Goal: Transaction & Acquisition: Purchase product/service

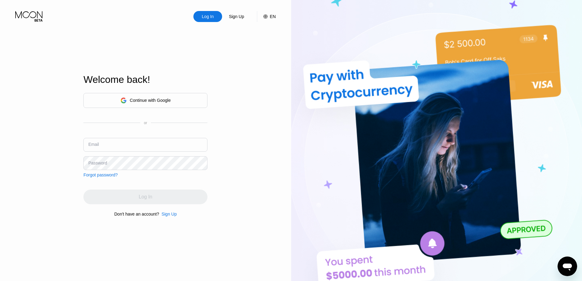
click at [143, 151] on input "text" at bounding box center [145, 145] width 124 height 14
click at [136, 148] on input "text" at bounding box center [145, 145] width 124 height 14
click at [162, 148] on input "barnault" at bounding box center [145, 145] width 124 height 14
type input "barnault0325@gmail.com"
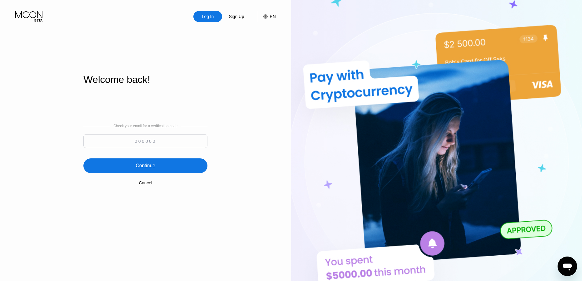
click at [173, 142] on input at bounding box center [145, 141] width 124 height 14
paste input "119759"
type input "119759"
click at [156, 166] on div "Continue" at bounding box center [145, 165] width 124 height 15
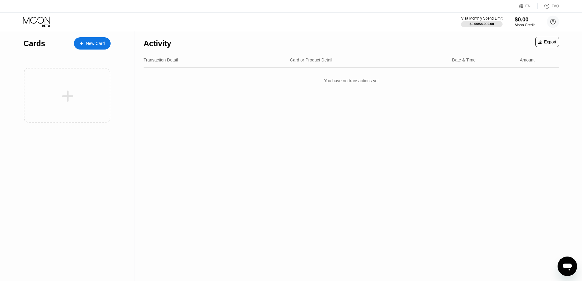
click at [302, 20] on div "Visa Monthly Spend Limit $0.00 / $4,000.00 $0.00 Moon Credit barnault0325@gmail…" at bounding box center [291, 22] width 582 height 18
click at [94, 43] on div "New Card" at bounding box center [95, 43] width 19 height 5
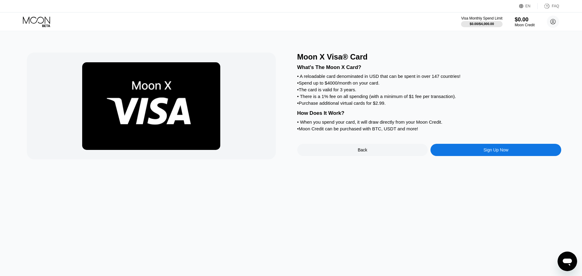
click at [300, 116] on div "How Does It Work?" at bounding box center [429, 113] width 264 height 6
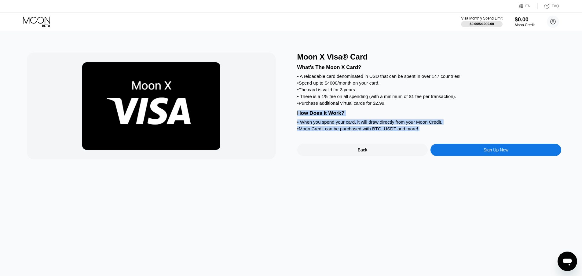
drag, startPoint x: 300, startPoint y: 120, endPoint x: 439, endPoint y: 140, distance: 141.1
click at [438, 133] on div "What's The Moon X Card? • A reloadable card denominated in USD that can be spen…" at bounding box center [429, 97] width 264 height 72
click at [448, 131] on div "• Moon Credit can be purchased with BTC, USDT and more!" at bounding box center [429, 128] width 264 height 5
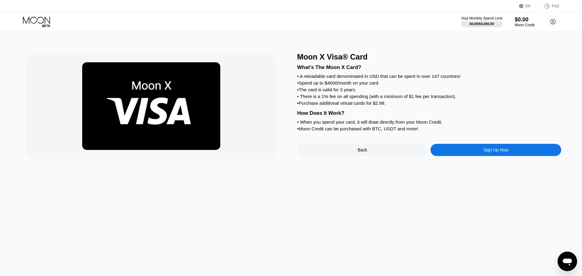
click at [498, 152] on div "Sign Up Now" at bounding box center [495, 150] width 25 height 5
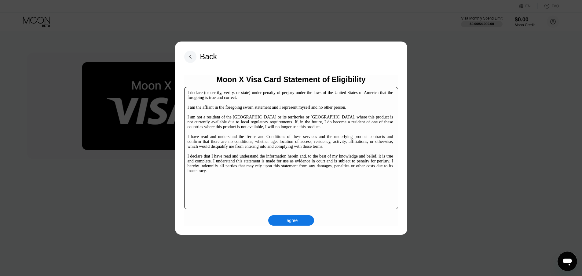
click at [293, 220] on div "I agree" at bounding box center [291, 221] width 13 height 6
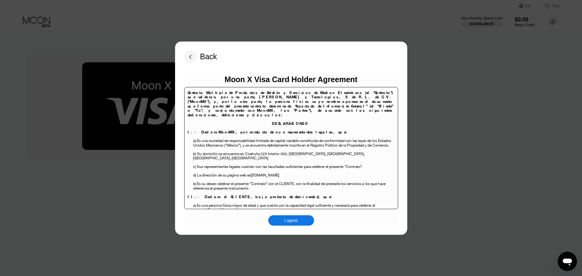
click at [297, 219] on div "I agree" at bounding box center [291, 221] width 13 height 6
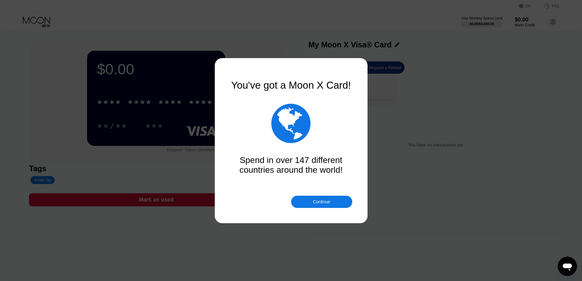
click at [239, 87] on div "You've got a Moon X Card!" at bounding box center [291, 85] width 122 height 12
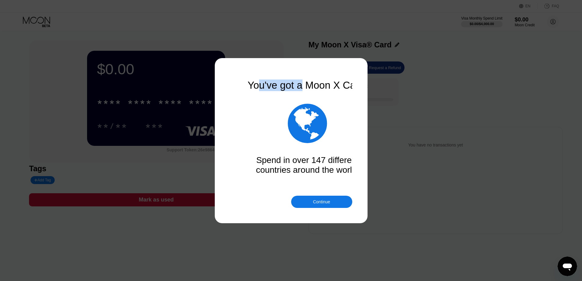
drag, startPoint x: 279, startPoint y: 89, endPoint x: 328, endPoint y: 87, distance: 48.6
click at [327, 88] on div "You've got a Moon X Card!" at bounding box center [308, 85] width 122 height 12
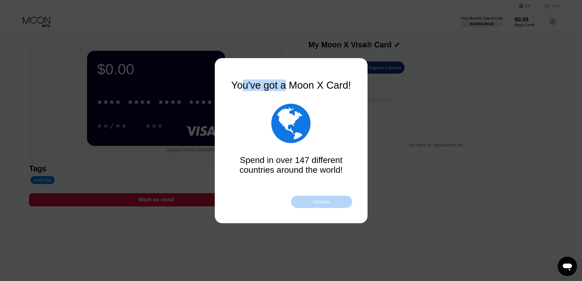
click at [334, 204] on div "Continue" at bounding box center [321, 202] width 61 height 12
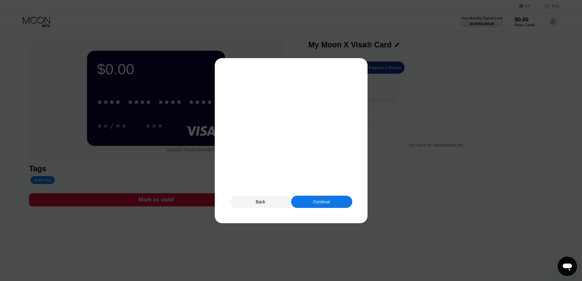
drag, startPoint x: 324, startPoint y: 194, endPoint x: 324, endPoint y: 200, distance: 5.8
click at [324, 194] on div "Buy Moon Credit now to get started.  Buy Moon Credit Do this later" at bounding box center [291, 140] width 122 height 122
click at [324, 200] on div "Continue" at bounding box center [321, 201] width 17 height 5
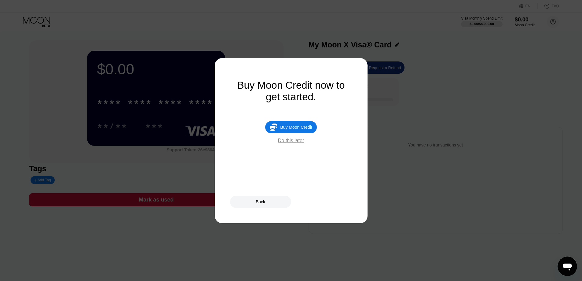
click at [293, 133] on div " Buy Moon Credit" at bounding box center [290, 127] width 51 height 12
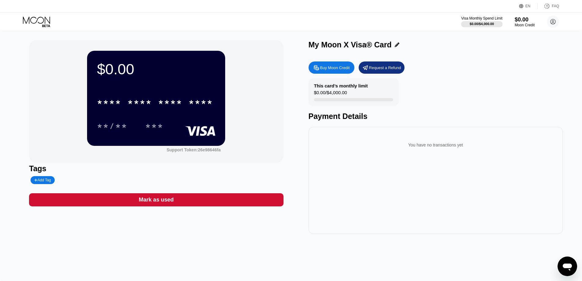
type input "0"
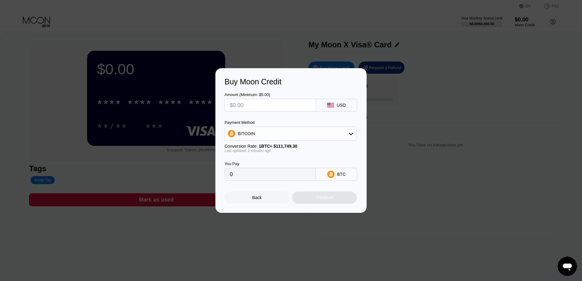
click at [275, 109] on input "text" at bounding box center [270, 105] width 81 height 12
click at [276, 131] on div "BITCOIN" at bounding box center [291, 133] width 132 height 12
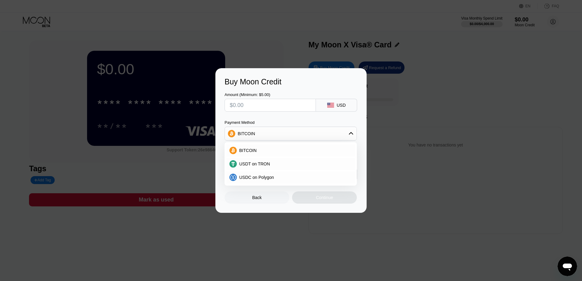
click at [297, 86] on div "Amount (Minimum: $5.00) USD" at bounding box center [291, 98] width 133 height 25
click at [277, 204] on div "Back" at bounding box center [257, 197] width 65 height 12
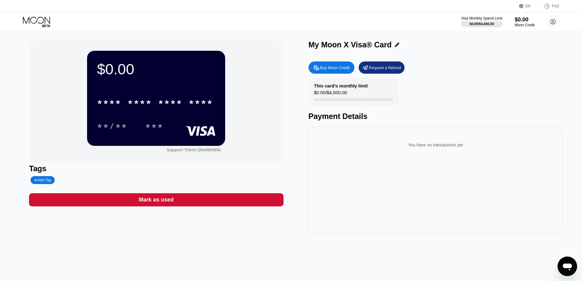
drag, startPoint x: 375, startPoint y: 204, endPoint x: 376, endPoint y: 201, distance: 3.1
click at [376, 203] on div "You have no transactions yet" at bounding box center [436, 180] width 254 height 107
click at [350, 128] on div "Buy Moon Credit Request a Refund This card’s monthly limit $0.00 / $4,000.00 Pa…" at bounding box center [436, 145] width 254 height 175
click at [312, 47] on div "My Moon X Visa® Card" at bounding box center [350, 44] width 83 height 9
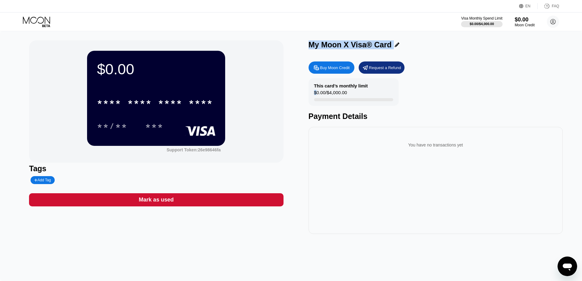
drag, startPoint x: 312, startPoint y: 47, endPoint x: 426, endPoint y: 46, distance: 114.0
click at [419, 46] on div "My Moon X Visa® Card" at bounding box center [436, 44] width 254 height 9
click at [426, 46] on div "My Moon X Visa® Card" at bounding box center [436, 44] width 254 height 9
click at [159, 115] on div "* * * * * * * * * * * * **** **/** ***" at bounding box center [156, 108] width 119 height 36
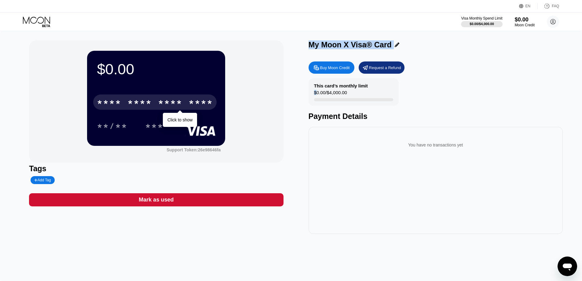
click at [164, 104] on div "* * * *" at bounding box center [170, 103] width 24 height 10
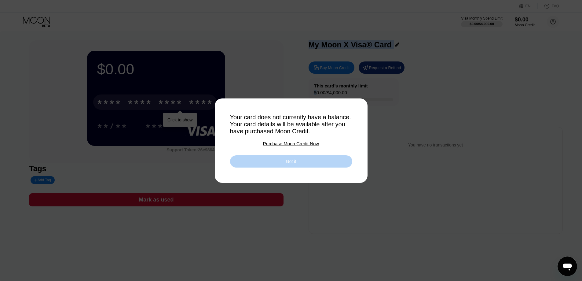
click at [298, 162] on div "Got it" at bounding box center [291, 161] width 122 height 12
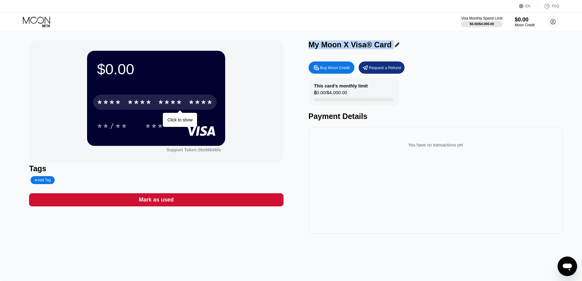
click at [501, 75] on div "Buy Moon Credit Request a Refund This card’s monthly limit $0.00 / $4,000.00 Pa…" at bounding box center [436, 145] width 254 height 175
click at [364, 47] on div "My Moon X Visa® Card" at bounding box center [350, 44] width 83 height 9
click at [333, 226] on div "You have no transactions yet" at bounding box center [436, 180] width 254 height 107
click at [446, 108] on div "This card’s monthly limit $0.00 / $4,000.00 Payment Details" at bounding box center [436, 99] width 254 height 42
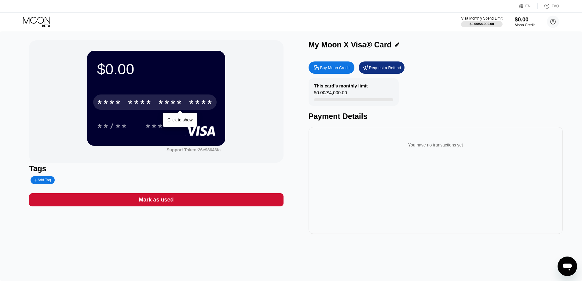
click at [315, 45] on div "My Moon X Visa® Card" at bounding box center [350, 44] width 83 height 9
drag, startPoint x: 315, startPoint y: 45, endPoint x: 444, endPoint y: 47, distance: 129.3
click at [437, 46] on div "My Moon X Visa® Card" at bounding box center [436, 44] width 254 height 9
click at [445, 48] on div "My Moon X Visa® Card" at bounding box center [436, 44] width 254 height 9
click at [321, 48] on div "My Moon X Visa® Card" at bounding box center [350, 44] width 83 height 9
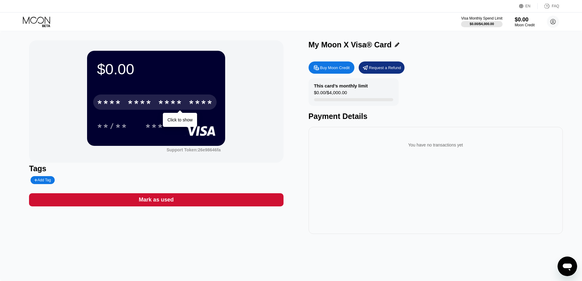
click at [316, 85] on div "This card’s monthly limit" at bounding box center [341, 85] width 54 height 5
drag, startPoint x: 316, startPoint y: 85, endPoint x: 360, endPoint y: 97, distance: 45.8
click at [359, 97] on div "This card’s monthly limit $0.00 / $4,000.00" at bounding box center [354, 92] width 90 height 28
click at [363, 97] on div "This card’s monthly limit $0.00 / $4,000.00" at bounding box center [354, 92] width 90 height 28
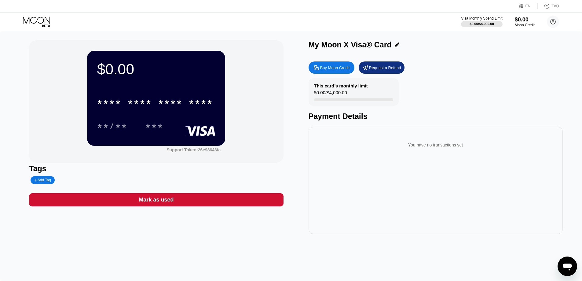
click at [506, 98] on div "This card’s monthly limit $0.00 / $4,000.00 Payment Details" at bounding box center [436, 99] width 254 height 42
click at [526, 24] on div "Moon Credit" at bounding box center [525, 25] width 20 height 4
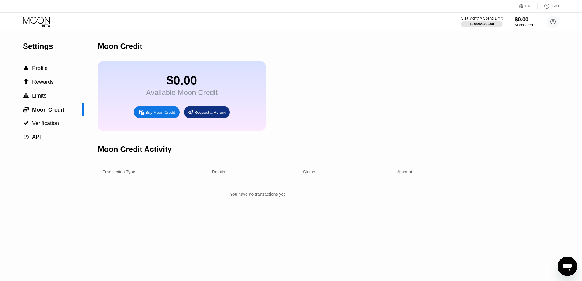
click at [401, 125] on div "$0.00 Available Moon Credit Buy Moon Credit Request a Refund" at bounding box center [257, 95] width 319 height 69
click at [407, 179] on div "Transaction Type Details Status Amount" at bounding box center [257, 171] width 319 height 15
click at [372, 199] on div "You have no transactions yet" at bounding box center [257, 194] width 319 height 11
click at [382, 125] on div "$0.00 Available Moon Credit Buy Moon Credit Request a Refund" at bounding box center [257, 95] width 319 height 69
click at [47, 75] on div " Profile" at bounding box center [42, 68] width 84 height 14
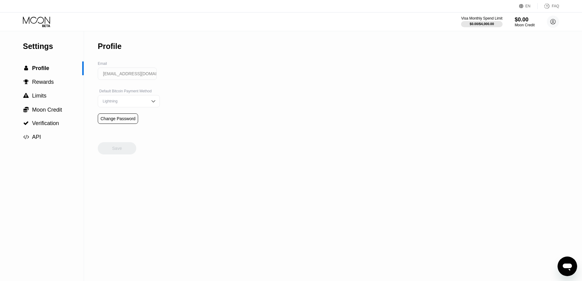
click at [138, 76] on input "[EMAIL_ADDRESS][DOMAIN_NAME]" at bounding box center [127, 74] width 59 height 12
click at [130, 103] on div "Lightning" at bounding box center [124, 101] width 46 height 4
click at [227, 105] on div "Settings  Profile  Rewards  Limits  Moon Credit  Verification  API Profil…" at bounding box center [291, 156] width 582 height 250
click at [61, 82] on div " Rewards" at bounding box center [42, 82] width 84 height 6
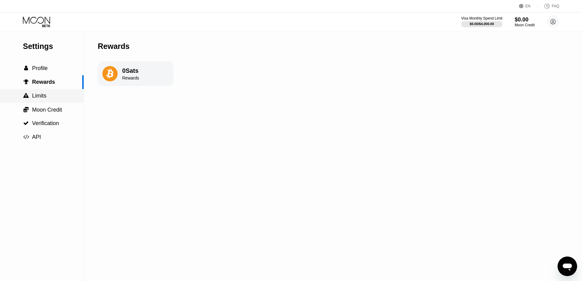
click at [50, 101] on div " Limits" at bounding box center [42, 96] width 84 height 14
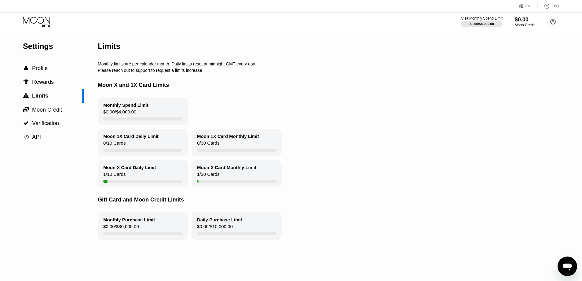
click at [263, 88] on div "Moon X and 1X Card Limits" at bounding box center [331, 85] width 466 height 25
click at [55, 112] on span "Moon Credit" at bounding box center [47, 110] width 30 height 6
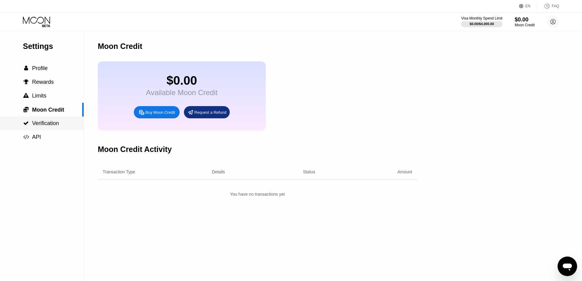
click at [54, 125] on span "Verification" at bounding box center [45, 123] width 27 height 6
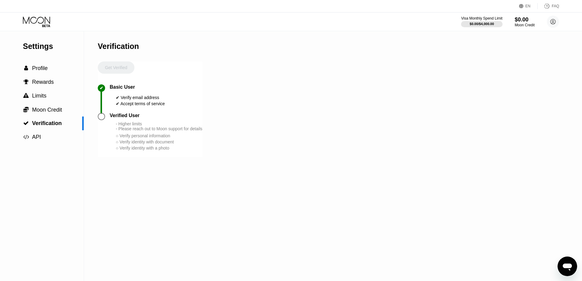
click at [116, 118] on div "Verified User" at bounding box center [125, 116] width 30 height 6
drag, startPoint x: 116, startPoint y: 122, endPoint x: 154, endPoint y: 120, distance: 38.5
click at [154, 118] on div "Verified User" at bounding box center [156, 116] width 93 height 6
click at [122, 130] on div "- Higher limits - Please reach out to Moon support for details" at bounding box center [159, 126] width 86 height 10
drag, startPoint x: 122, startPoint y: 130, endPoint x: 145, endPoint y: 129, distance: 23.0
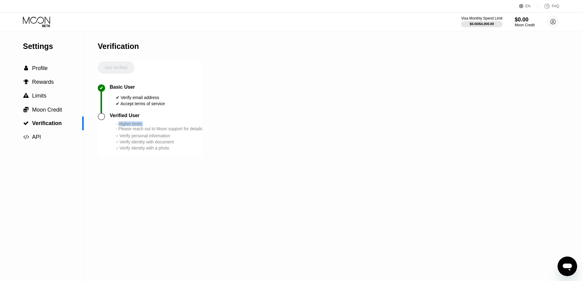
click at [145, 129] on div "- Higher limits - Please reach out to Moon support for details" at bounding box center [159, 126] width 86 height 10
click at [123, 131] on div "- Higher limits - Please reach out to Moon support for details" at bounding box center [159, 126] width 86 height 10
drag, startPoint x: 123, startPoint y: 136, endPoint x: 215, endPoint y: 136, distance: 91.4
click at [215, 136] on div "Settings  Profile  Rewards  Limits  Moon Credit  Verification  API Verifi…" at bounding box center [291, 156] width 582 height 250
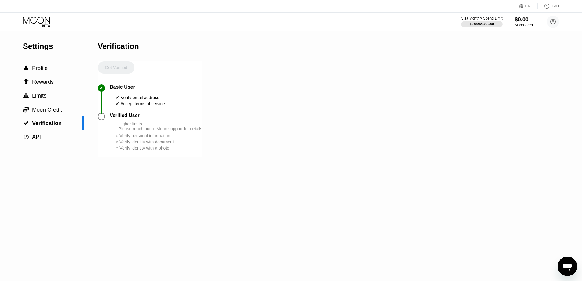
click at [126, 138] on div "○ Verify personal information" at bounding box center [159, 135] width 86 height 5
click at [122, 138] on div "○ Verify personal information" at bounding box center [159, 135] width 86 height 5
drag, startPoint x: 122, startPoint y: 143, endPoint x: 185, endPoint y: 159, distance: 64.9
click at [185, 151] on div "- Higher limits - Please reach out to Moon support for details ○ Verify persona…" at bounding box center [159, 136] width 86 height 30
click at [186, 150] on div "○ Verify identity with a photo" at bounding box center [159, 147] width 86 height 5
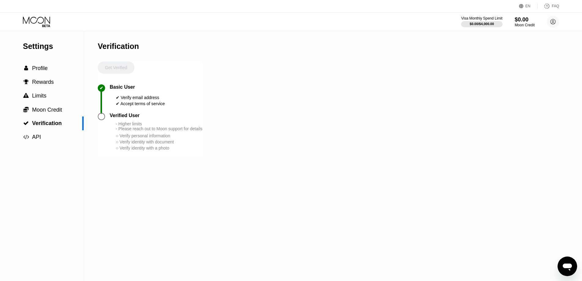
click at [170, 138] on div "○ Verify personal information" at bounding box center [159, 135] width 86 height 5
click at [63, 135] on div " API" at bounding box center [42, 137] width 84 height 6
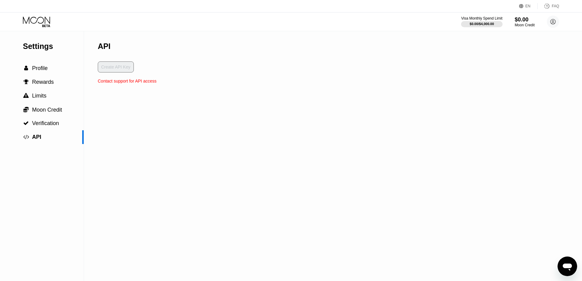
drag, startPoint x: 164, startPoint y: 122, endPoint x: 108, endPoint y: 54, distance: 87.5
click at [163, 120] on div "Settings  Profile  Rewards  Limits  Moon Credit  Verification  API API Cr…" at bounding box center [291, 156] width 582 height 250
click at [102, 46] on div "API" at bounding box center [104, 46] width 13 height 9
drag, startPoint x: 102, startPoint y: 46, endPoint x: 177, endPoint y: 96, distance: 90.1
click at [173, 96] on div "Settings  Profile  Rewards  Limits  Moon Credit  Verification  API API Cr…" at bounding box center [291, 156] width 582 height 250
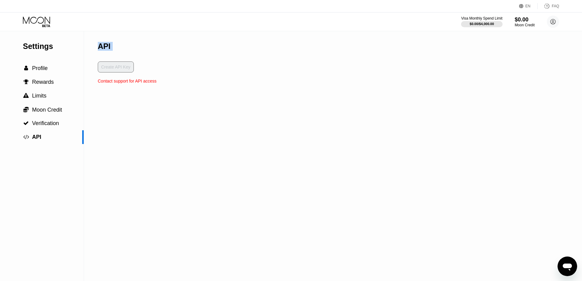
click at [177, 96] on div "Settings  Profile  Rewards  Limits  Moon Credit  Verification  API API Cr…" at bounding box center [291, 156] width 582 height 250
click at [99, 83] on div "Contact support for API access" at bounding box center [127, 81] width 59 height 5
drag, startPoint x: 99, startPoint y: 83, endPoint x: 156, endPoint y: 85, distance: 57.5
click at [156, 85] on div "Settings  Profile  Rewards  Limits  Moon Credit  Verification  API API Cr…" at bounding box center [291, 156] width 582 height 250
click at [99, 46] on div "API" at bounding box center [104, 46] width 13 height 9
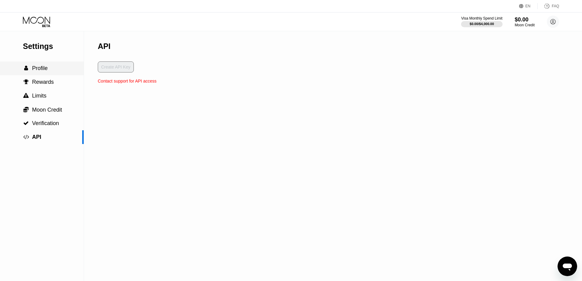
click at [52, 71] on div " Profile" at bounding box center [42, 68] width 84 height 6
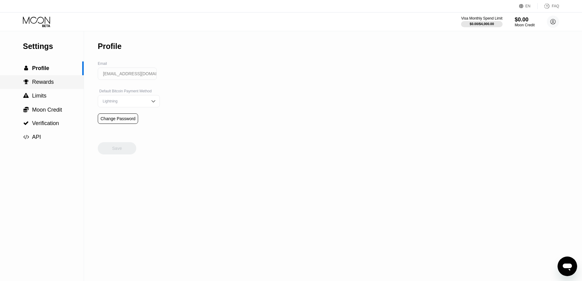
click at [53, 87] on div " Rewards" at bounding box center [42, 82] width 84 height 14
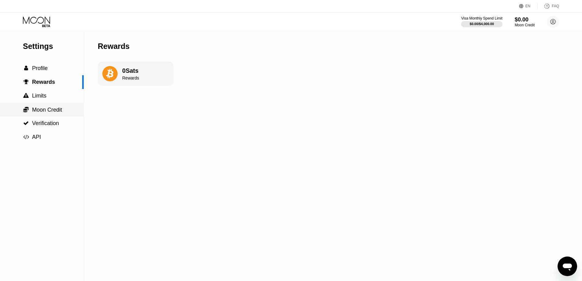
click at [55, 113] on span "Moon Credit" at bounding box center [47, 110] width 30 height 6
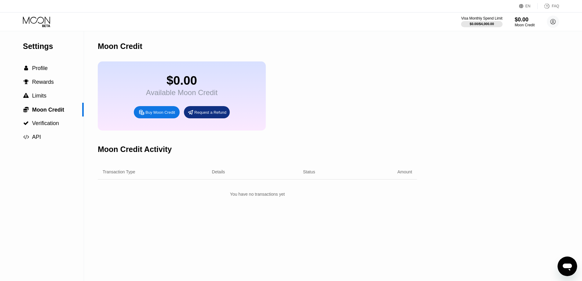
drag, startPoint x: 93, startPoint y: 41, endPoint x: 323, endPoint y: 121, distance: 243.4
click at [314, 122] on div "Settings  Profile  Rewards  Limits  Moon Credit  Verification  API Moon C…" at bounding box center [291, 156] width 582 height 250
click at [323, 121] on div "$0.00 Available Moon Credit Buy Moon Credit Request a Refund" at bounding box center [257, 95] width 319 height 69
click at [416, 98] on div "$0.00 Available Moon Credit Buy Moon Credit Request a Refund" at bounding box center [257, 95] width 319 height 69
click at [442, 105] on div "Settings  Profile  Rewards  Limits  Moon Credit  Verification  API Moon C…" at bounding box center [291, 156] width 582 height 250
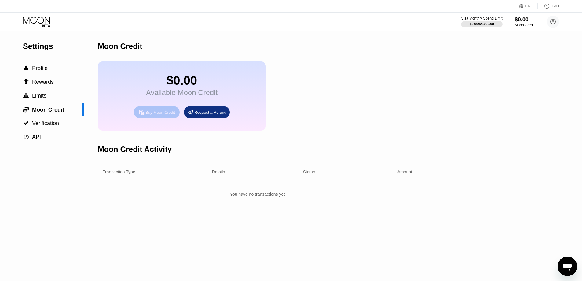
click at [160, 118] on div "Buy Moon Credit" at bounding box center [157, 112] width 46 height 12
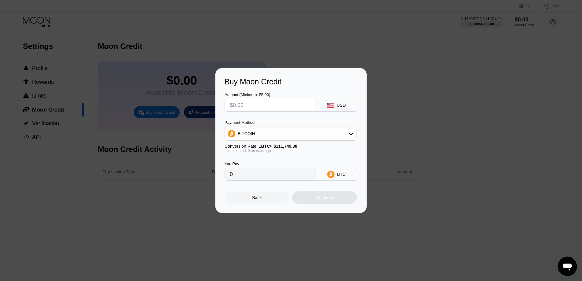
click at [278, 103] on input "text" at bounding box center [270, 105] width 81 height 12
click at [473, 110] on div "Buy Moon Credit Amount (Minimum: $5.00) USD Payment Method BITCOIN Conversion R…" at bounding box center [291, 140] width 582 height 145
click at [270, 201] on div "Back" at bounding box center [257, 197] width 65 height 12
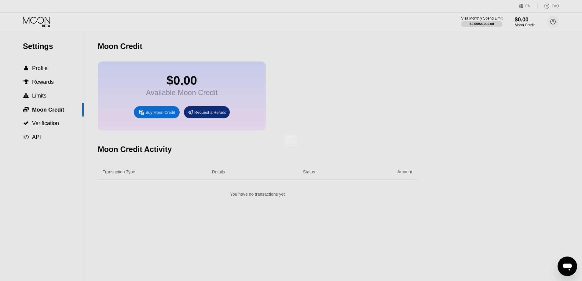
drag, startPoint x: 458, startPoint y: 112, endPoint x: 475, endPoint y: 94, distance: 25.1
click at [459, 112] on div at bounding box center [293, 140] width 587 height 281
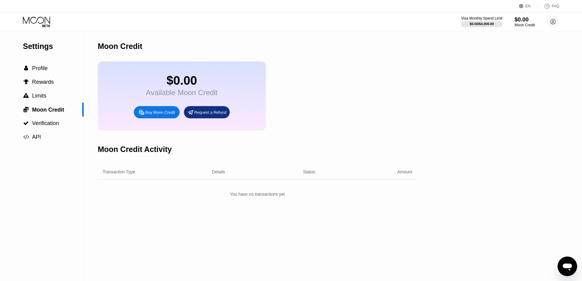
click at [522, 24] on div "Moon Credit" at bounding box center [525, 25] width 20 height 4
click at [530, 20] on div "$0.00" at bounding box center [525, 20] width 20 height 6
click at [526, 19] on div "$0.00" at bounding box center [525, 19] width 20 height 6
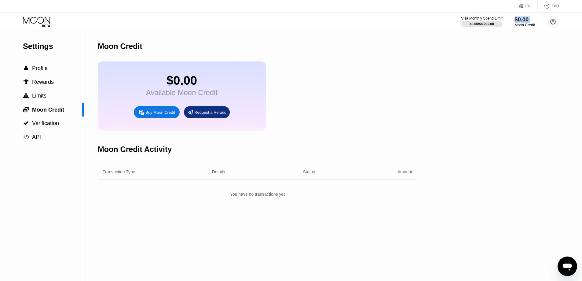
click at [526, 19] on div "$0.00" at bounding box center [525, 19] width 20 height 6
click at [518, 49] on div "Settings  Profile  Rewards  Limits  Moon Credit  Verification  API Moon C…" at bounding box center [291, 156] width 582 height 250
drag, startPoint x: 507, startPoint y: 56, endPoint x: 484, endPoint y: 23, distance: 40.4
click at [507, 56] on div "Settings  Profile  Rewards  Limits  Moon Credit  Verification  API Moon C…" at bounding box center [291, 156] width 582 height 250
click at [484, 23] on div "$0.00 / $4,000.00" at bounding box center [481, 24] width 25 height 4
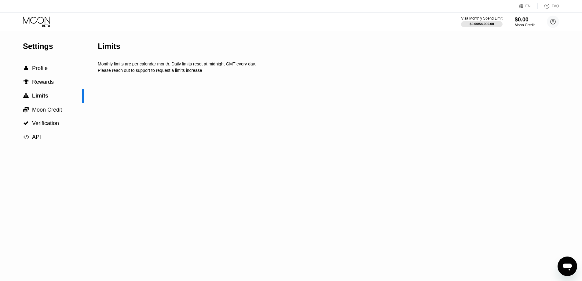
click at [376, 72] on div "Please reach out to support to request a limits increase" at bounding box center [331, 70] width 466 height 5
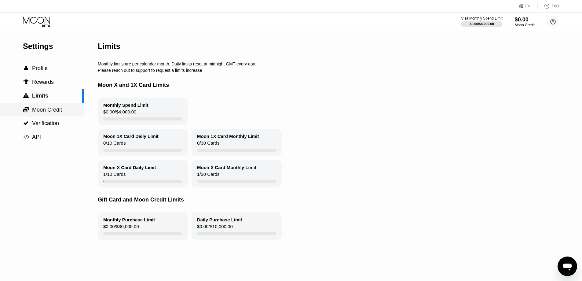
click at [39, 113] on span "Moon Credit" at bounding box center [47, 110] width 30 height 6
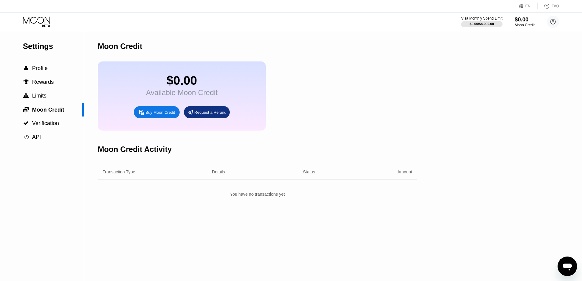
click at [155, 118] on div "Buy Moon Credit" at bounding box center [157, 112] width 46 height 12
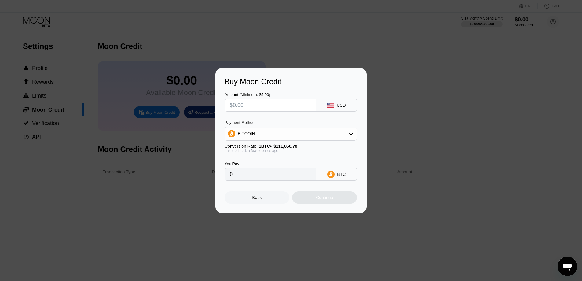
click at [272, 100] on input "text" at bounding box center [270, 105] width 81 height 12
click at [273, 141] on div "Payment Method BITCOIN Conversion Rate: 1 BTC ≈ $111,856.70 Last updated: a few…" at bounding box center [291, 136] width 132 height 33
click at [277, 135] on div "BITCOIN" at bounding box center [291, 133] width 132 height 12
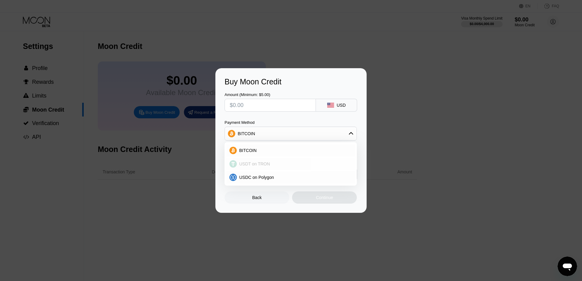
drag, startPoint x: 270, startPoint y: 163, endPoint x: 271, endPoint y: 175, distance: 11.7
click at [270, 164] on div "USDT on TRON" at bounding box center [294, 163] width 115 height 5
type input "0.00"
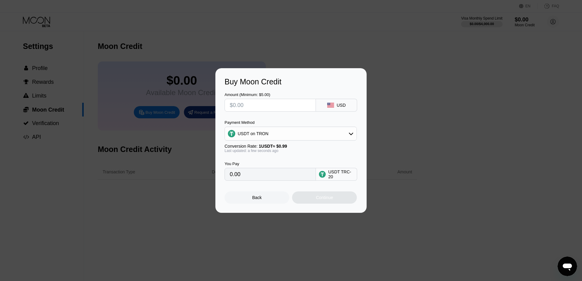
click at [255, 180] on input "0.00" at bounding box center [270, 174] width 81 height 12
click at [256, 105] on input "text" at bounding box center [270, 105] width 81 height 12
type input "$20"
type input "20.20"
drag, startPoint x: 256, startPoint y: 105, endPoint x: 207, endPoint y: 104, distance: 49.2
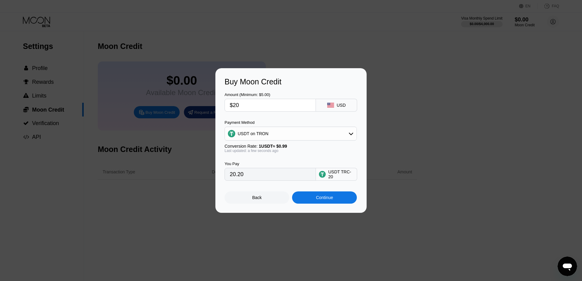
click at [207, 104] on div "Buy Moon Credit Amount (Minimum: $5.00) $20 USD Payment Method USDT on TRON Con…" at bounding box center [291, 140] width 582 height 145
type input "$2"
type input "2.02"
type input "$25"
type input "25.25"
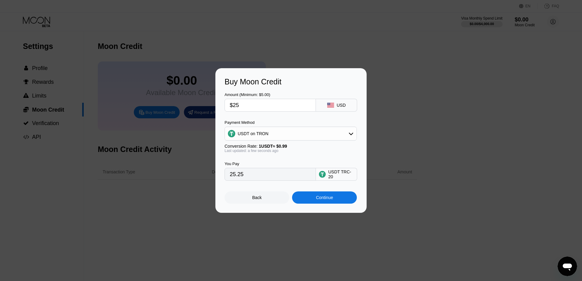
drag, startPoint x: 257, startPoint y: 107, endPoint x: 206, endPoint y: 103, distance: 50.9
click at [205, 103] on div "Buy Moon Credit Amount (Minimum: $5.00) $25 USD Payment Method USDT on TRON Con…" at bounding box center [291, 140] width 582 height 145
click at [229, 77] on div "Buy Moon Credit" at bounding box center [291, 81] width 133 height 9
drag, startPoint x: 243, startPoint y: 85, endPoint x: 291, endPoint y: 86, distance: 47.4
click at [282, 90] on div "Buy Moon Credit Amount (Minimum: $5.00) $25 USD Payment Method USDT on TRON Con…" at bounding box center [290, 140] width 151 height 145
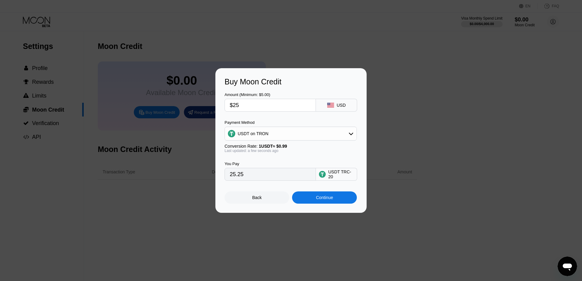
click at [291, 86] on div "Amount (Minimum: $5.00) $25 USD" at bounding box center [291, 98] width 133 height 25
click at [232, 82] on div "Buy Moon Credit" at bounding box center [291, 81] width 133 height 9
drag, startPoint x: 232, startPoint y: 82, endPoint x: 274, endPoint y: 95, distance: 44.3
click at [274, 95] on div "Buy Moon Credit Amount (Minimum: $5.00) $25 USD Payment Method USDT on TRON Con…" at bounding box center [290, 140] width 151 height 145
click at [275, 90] on div "Amount (Minimum: $5.00) $25 USD" at bounding box center [291, 98] width 133 height 25
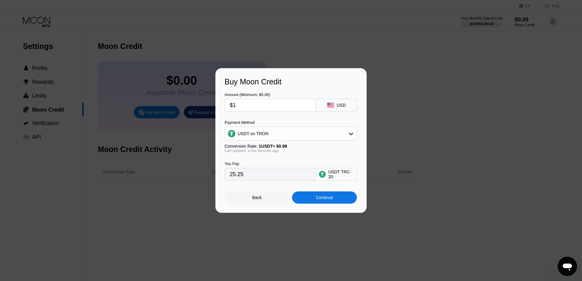
type input "$10"
type input "10.10"
type input "$10"
click at [325, 200] on div "Continue" at bounding box center [324, 197] width 17 height 5
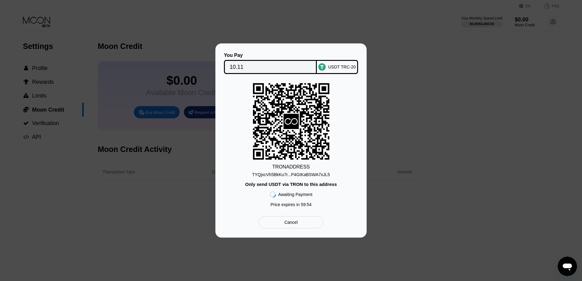
click at [304, 175] on div "TYQjxcVh5BkKu7r...P4GtKaBSWA7xJL5" at bounding box center [291, 174] width 78 height 5
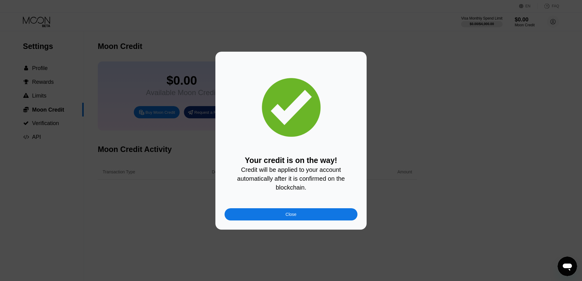
click at [309, 218] on div "Close" at bounding box center [291, 214] width 133 height 12
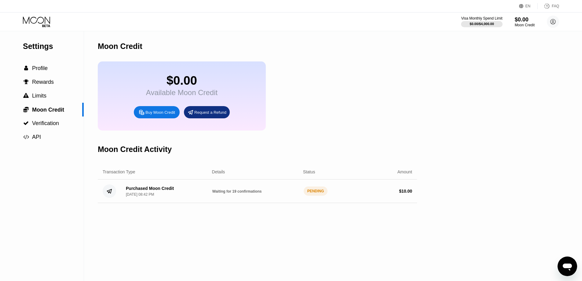
click at [368, 122] on div "$0.00 Available Moon Credit Buy Moon Credit Request a Refund" at bounding box center [257, 95] width 319 height 69
click at [403, 108] on div "$0.00 Available Moon Credit Buy Moon Credit Request a Refund" at bounding box center [257, 95] width 319 height 69
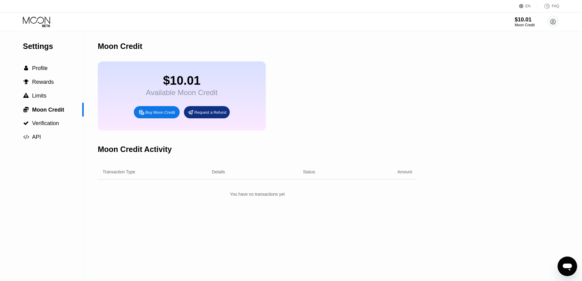
click at [404, 89] on div "$10.01 Available Moon Credit Buy Moon Credit Request a Refund" at bounding box center [257, 95] width 319 height 69
click at [39, 19] on icon at bounding box center [37, 22] width 28 height 11
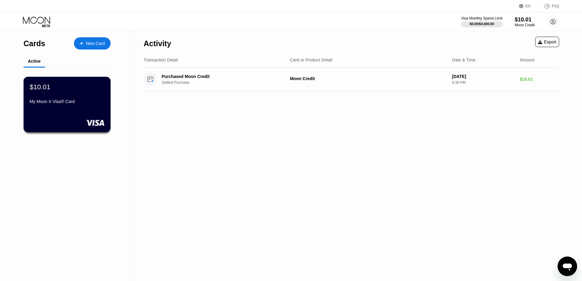
click at [81, 116] on div "$10.01 My Moon X Visa® Card" at bounding box center [67, 104] width 87 height 55
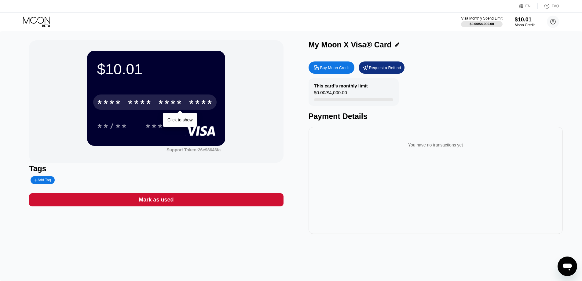
click at [162, 101] on div "* * * *" at bounding box center [170, 103] width 24 height 10
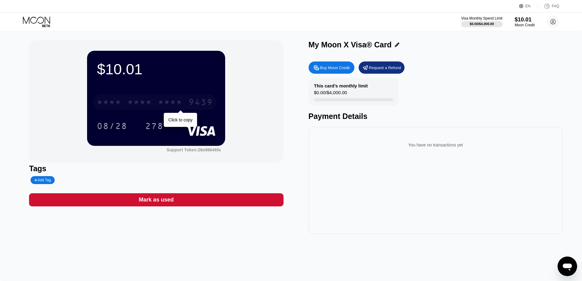
click at [163, 105] on div "* * * *" at bounding box center [170, 103] width 24 height 10
click at [211, 156] on div "$10.01 4513 6500 2739 9439 08/28 278 Support Token: 26e98646fa" at bounding box center [156, 101] width 254 height 122
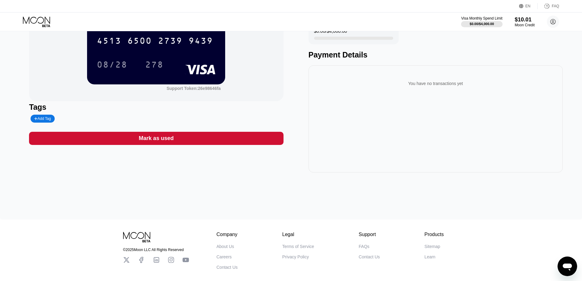
scroll to position [94, 0]
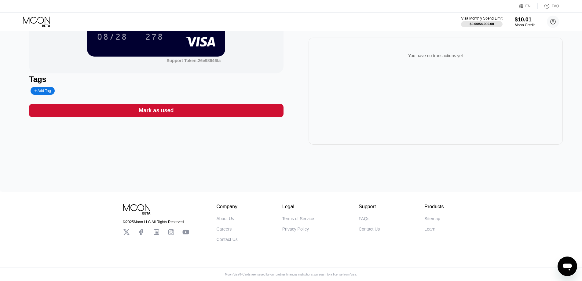
click at [39, 89] on div "Add Tag" at bounding box center [42, 91] width 17 height 4
click at [90, 89] on icon at bounding box center [92, 91] width 4 height 4
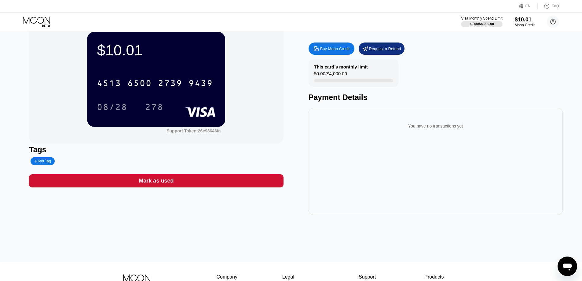
scroll to position [0, 0]
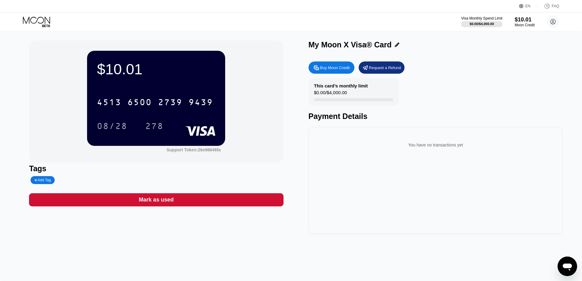
click at [315, 86] on div "This card’s monthly limit" at bounding box center [341, 85] width 54 height 5
drag, startPoint x: 354, startPoint y: 96, endPoint x: 367, endPoint y: 98, distance: 13.1
click at [359, 97] on div "This card’s monthly limit $0.00 / $4,000.00" at bounding box center [354, 92] width 90 height 28
click at [430, 95] on div "This card’s monthly limit $0.00 / $4,000.00 Payment Details" at bounding box center [436, 99] width 254 height 42
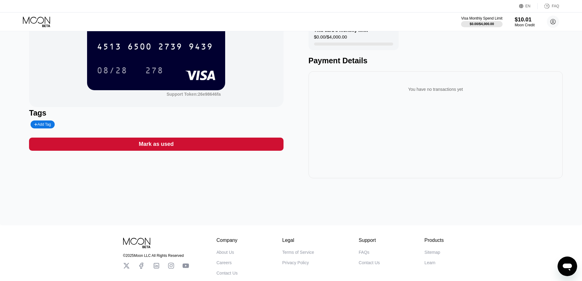
scroll to position [94, 0]
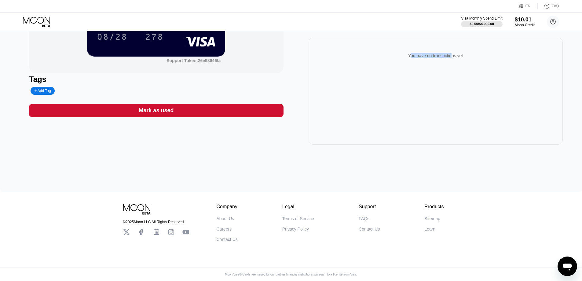
drag, startPoint x: 407, startPoint y: 54, endPoint x: 479, endPoint y: 56, distance: 71.8
click at [472, 55] on div "You have no transactions yet" at bounding box center [436, 55] width 244 height 17
click at [479, 56] on div "You have no transactions yet" at bounding box center [436, 55] width 244 height 17
click at [553, 20] on icon at bounding box center [553, 21] width 3 height 3
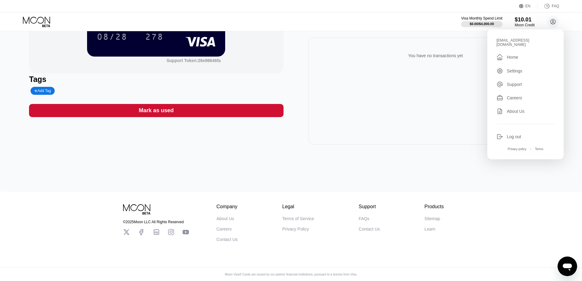
click at [512, 68] on div "Settings" at bounding box center [515, 70] width 16 height 5
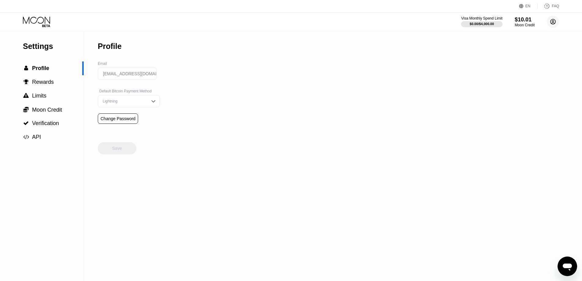
click at [552, 18] on circle at bounding box center [553, 22] width 12 height 12
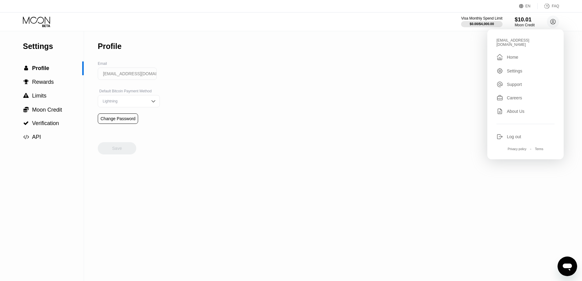
click at [554, 1] on div "EN Language Select an item Save FAQ" at bounding box center [291, 6] width 582 height 13
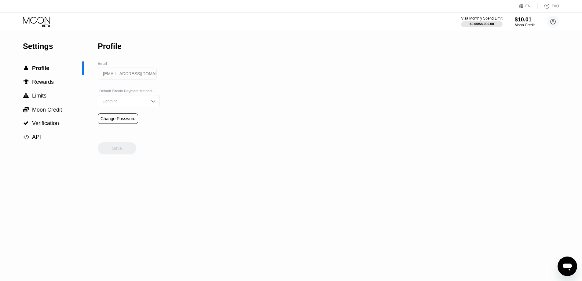
click at [554, 5] on div "FAQ" at bounding box center [555, 6] width 7 height 4
click at [38, 19] on icon at bounding box center [37, 22] width 28 height 11
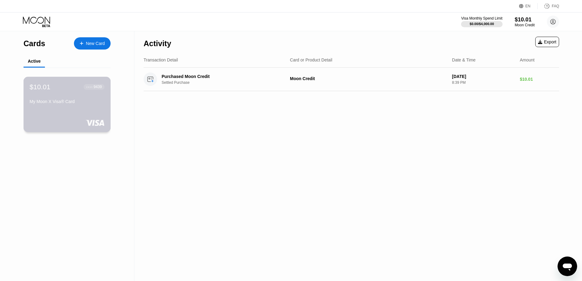
click at [56, 106] on div "My Moon X Visa® Card" at bounding box center [67, 102] width 75 height 7
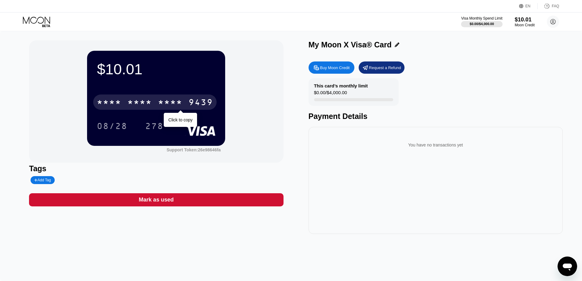
click at [195, 105] on div "9439" at bounding box center [201, 103] width 24 height 10
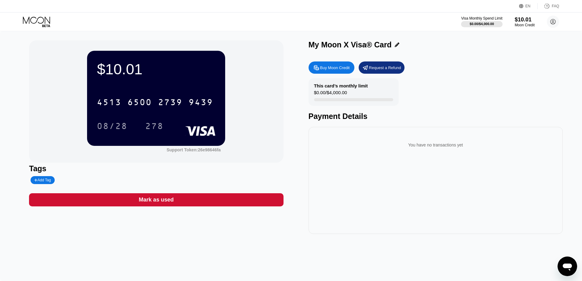
click at [315, 43] on div "My Moon X Visa® Card" at bounding box center [350, 44] width 83 height 9
drag, startPoint x: 316, startPoint y: 43, endPoint x: 430, endPoint y: 46, distance: 114.0
click at [430, 46] on div "My Moon X Visa® Card" at bounding box center [436, 44] width 254 height 9
click at [447, 48] on div "My Moon X Visa® Card" at bounding box center [436, 44] width 254 height 9
click at [451, 63] on div "Buy Moon Credit Request a Refund" at bounding box center [436, 67] width 254 height 12
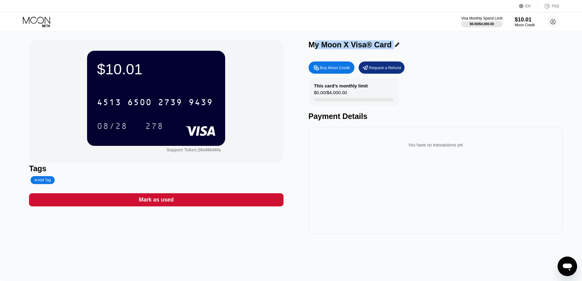
click at [475, 96] on div "This card’s monthly limit $0.00 / $4,000.00 Payment Details" at bounding box center [436, 99] width 254 height 42
click at [490, 118] on div "Payment Details" at bounding box center [436, 116] width 254 height 9
click at [342, 43] on div "My Moon X Visa® Card" at bounding box center [350, 44] width 83 height 9
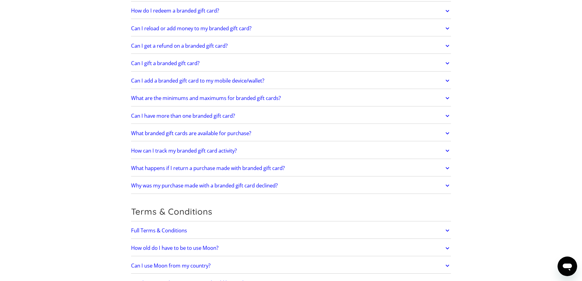
scroll to position [31, 0]
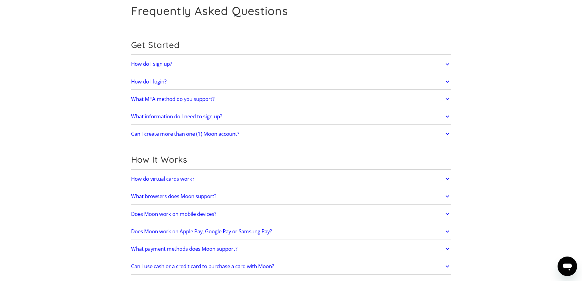
click at [189, 176] on h2 "How do virtual cards work?" at bounding box center [162, 179] width 63 height 6
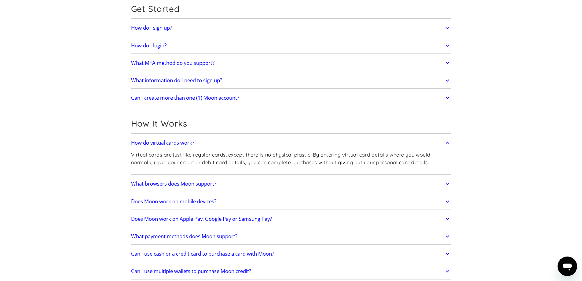
scroll to position [82, 0]
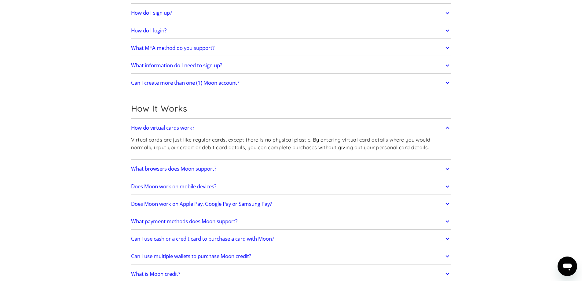
click at [204, 141] on p "Virtual cards are just like regular cards, except there is no physical plastic.…" at bounding box center [291, 143] width 320 height 15
drag, startPoint x: 204, startPoint y: 141, endPoint x: 291, endPoint y: 140, distance: 86.8
click at [291, 140] on p "Virtual cards are just like regular cards, except there is no physical plastic.…" at bounding box center [291, 143] width 320 height 15
drag, startPoint x: 291, startPoint y: 140, endPoint x: 307, endPoint y: 140, distance: 15.9
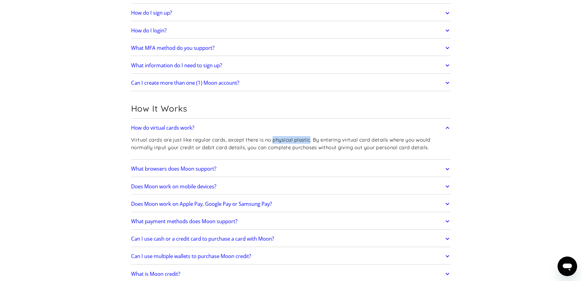
click at [307, 140] on p "Virtual cards are just like regular cards, except there is no physical plastic.…" at bounding box center [291, 143] width 320 height 15
click at [318, 140] on p "Virtual cards are just like regular cards, except there is no physical plastic.…" at bounding box center [291, 143] width 320 height 15
drag, startPoint x: 318, startPoint y: 140, endPoint x: 370, endPoint y: 140, distance: 51.6
click at [370, 140] on p "Virtual cards are just like regular cards, except there is no physical plastic.…" at bounding box center [291, 143] width 320 height 15
click at [161, 147] on p "Virtual cards are just like regular cards, except there is no physical plastic.…" at bounding box center [291, 143] width 320 height 15
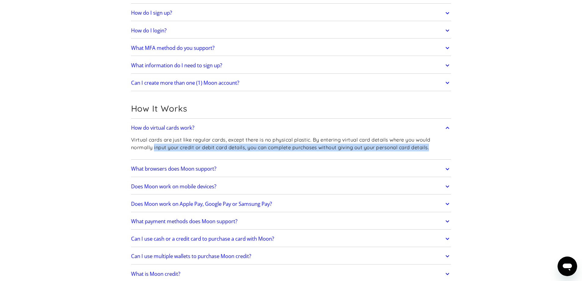
drag, startPoint x: 161, startPoint y: 147, endPoint x: 430, endPoint y: 147, distance: 268.3
click at [430, 147] on p "Virtual cards are just like regular cards, except there is no physical plastic.…" at bounding box center [291, 143] width 320 height 15
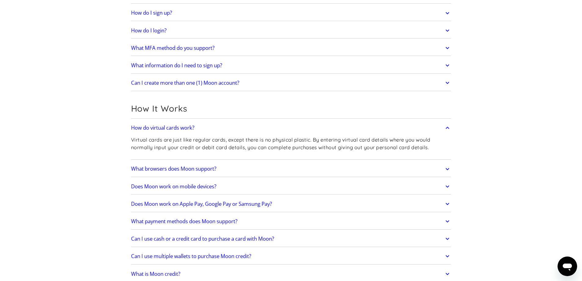
click at [402, 172] on link "What browsers does Moon support?" at bounding box center [291, 169] width 320 height 13
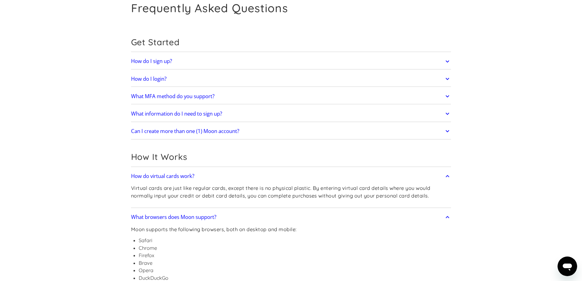
scroll to position [31, 0]
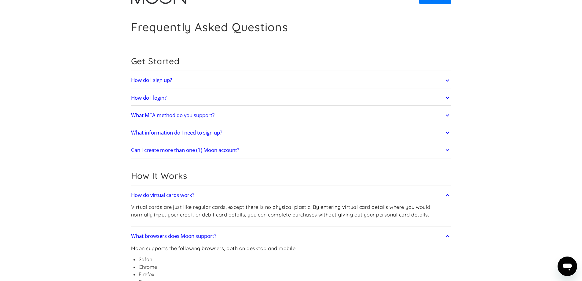
scroll to position [0, 0]
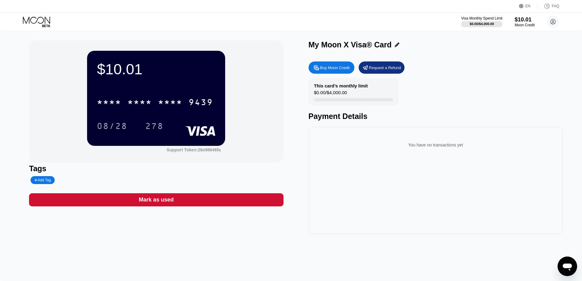
click at [295, 134] on div "$10.01 * * * * * * * * * * * * 9439 08/28 278 Support Token: 26e98646fa Tags Ad…" at bounding box center [291, 136] width 524 height 193
click at [38, 24] on icon at bounding box center [37, 22] width 28 height 11
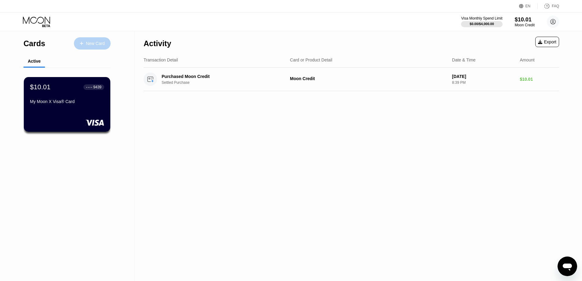
click at [100, 43] on div "New Card" at bounding box center [95, 43] width 19 height 5
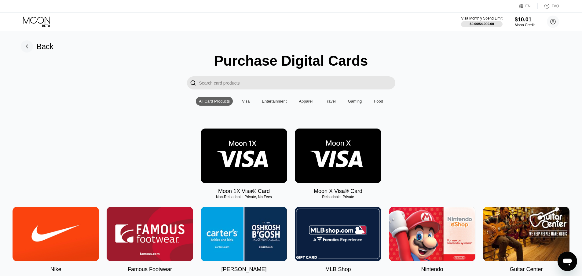
click at [337, 157] on img at bounding box center [338, 156] width 86 height 55
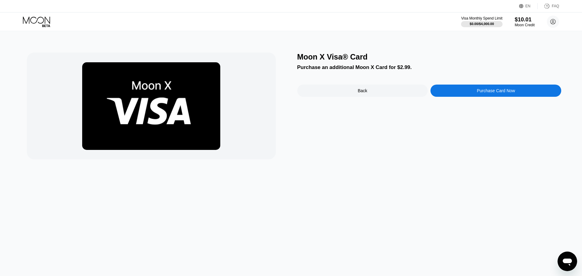
click at [304, 70] on div "Purchase an additional Moon X Card for $2.99." at bounding box center [429, 67] width 264 height 6
drag, startPoint x: 304, startPoint y: 70, endPoint x: 415, endPoint y: 71, distance: 110.9
click at [409, 71] on div "Purchase an additional Moon X Card for $2.99." at bounding box center [429, 67] width 264 height 6
click at [417, 70] on div "Purchase an additional Moon X Card for $2.99." at bounding box center [429, 67] width 264 height 6
click at [397, 95] on div "Back" at bounding box center [362, 91] width 131 height 12
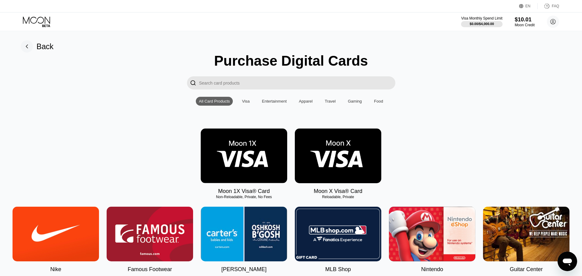
click at [34, 25] on icon at bounding box center [37, 22] width 28 height 11
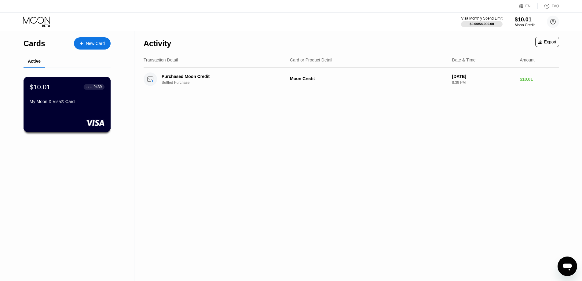
click at [86, 112] on div "$10.01 ● ● ● ● 9439 My Moon X Visa® Card" at bounding box center [67, 104] width 87 height 55
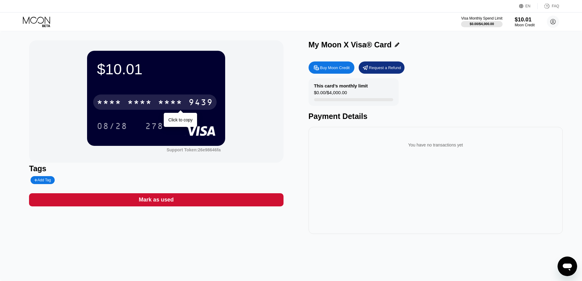
click at [191, 103] on div "9439" at bounding box center [201, 103] width 24 height 10
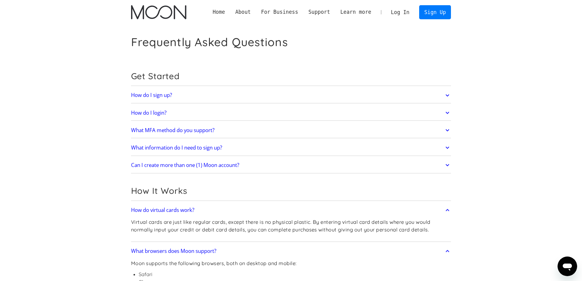
drag, startPoint x: 438, startPoint y: 58, endPoint x: 296, endPoint y: 25, distance: 146.2
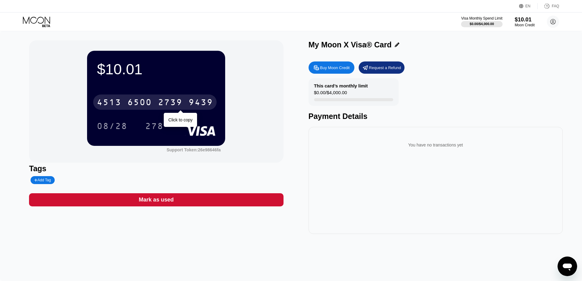
click at [172, 102] on div "2739" at bounding box center [170, 103] width 24 height 10
